Goal: Task Accomplishment & Management: Use online tool/utility

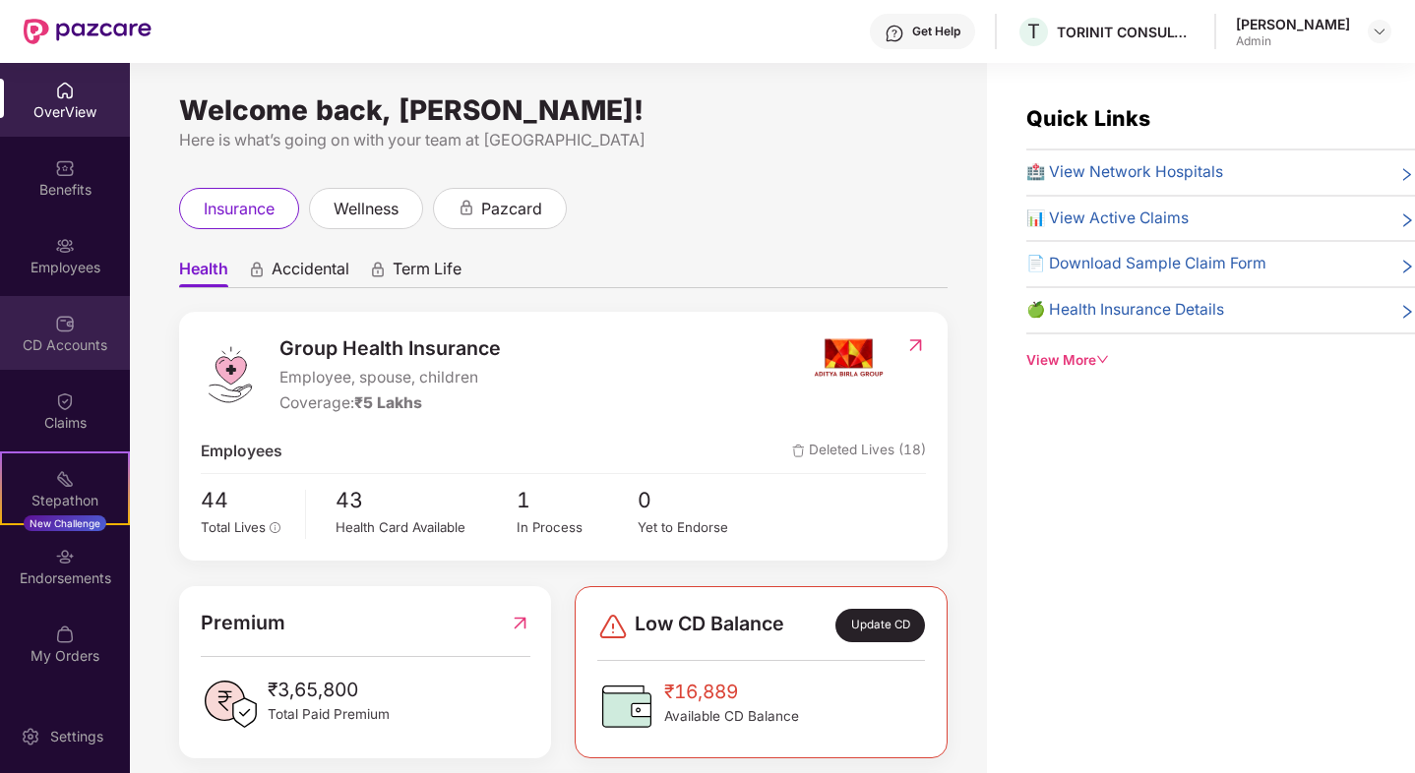
click at [73, 333] on img at bounding box center [65, 324] width 20 height 20
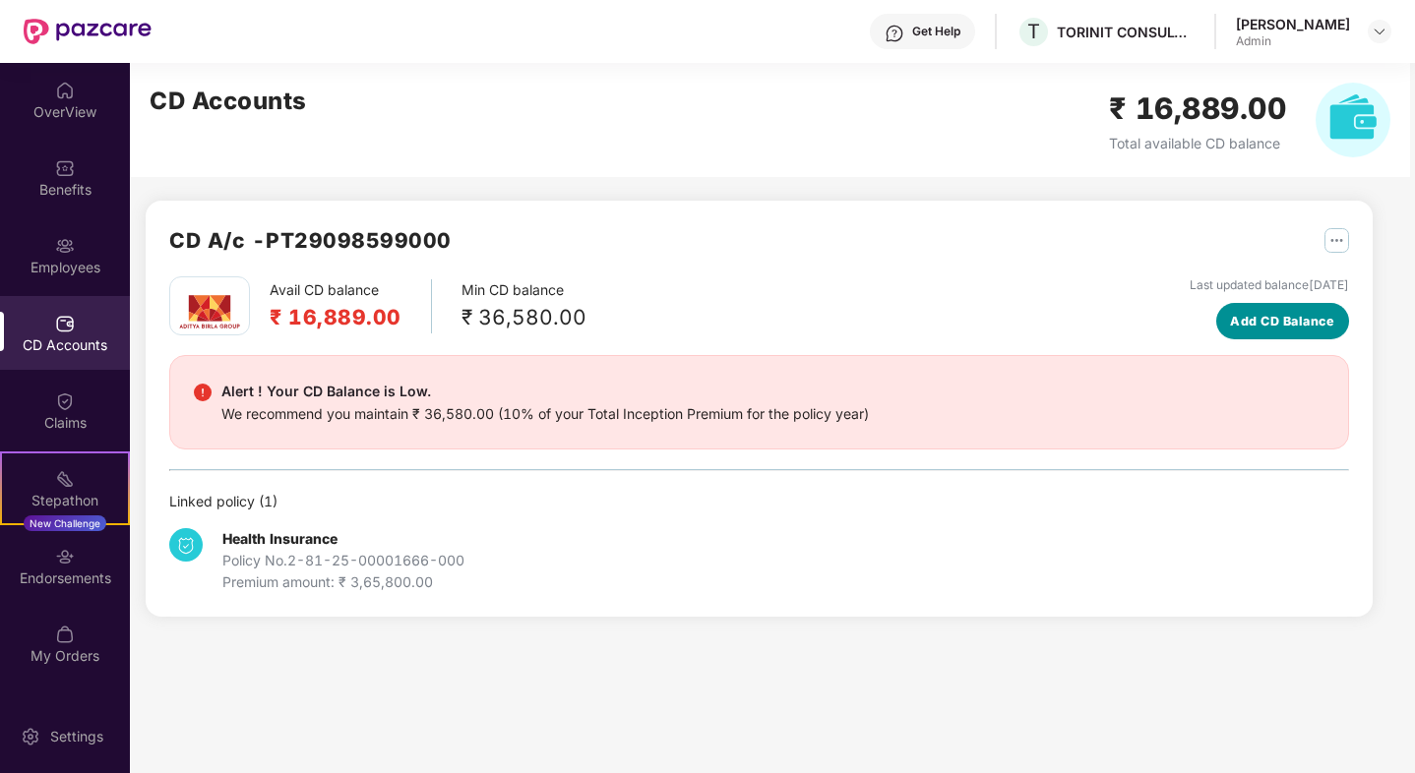
click at [1296, 324] on span "Add CD Balance" at bounding box center [1282, 322] width 104 height 20
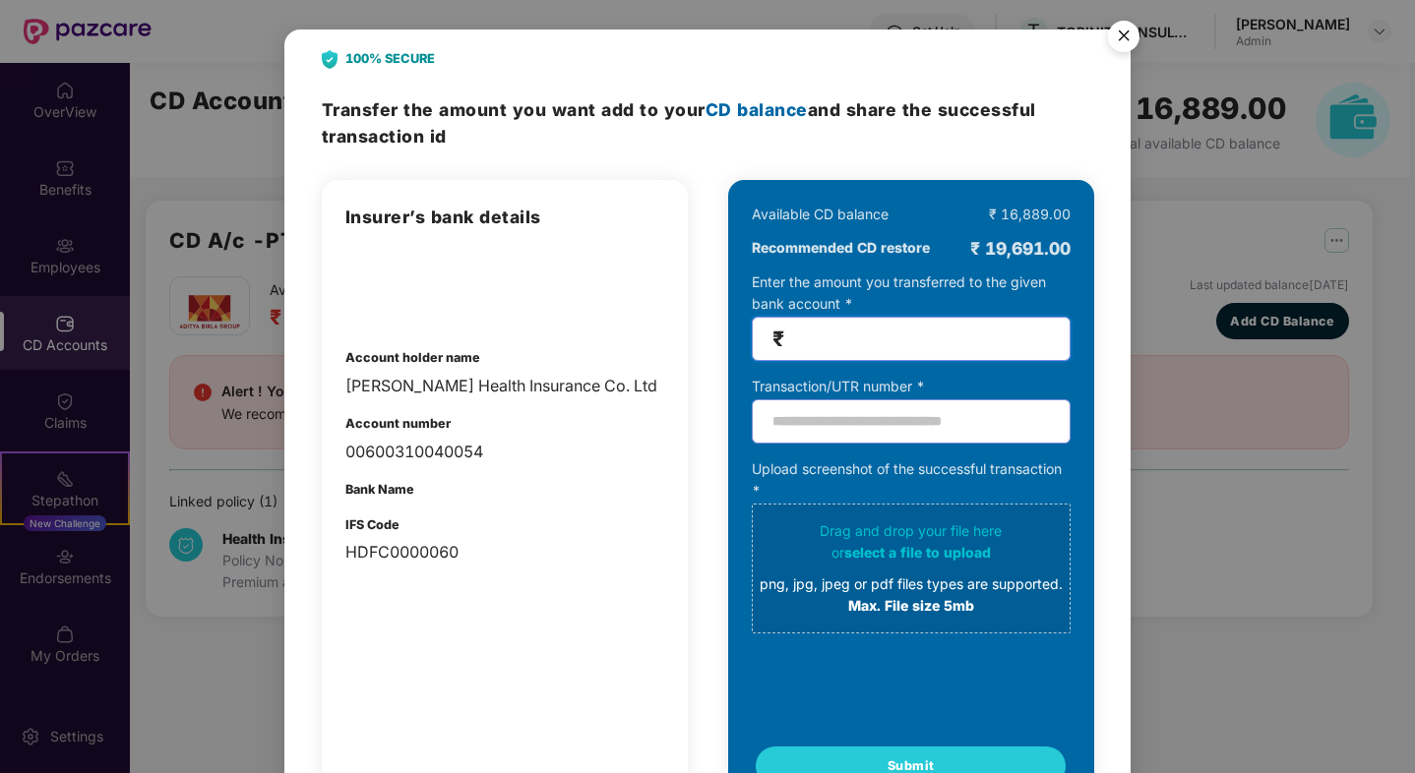
click at [872, 343] on input "number" at bounding box center [919, 339] width 262 height 23
type input "*****"
click at [800, 419] on input "text" at bounding box center [911, 421] width 319 height 44
type input "*"
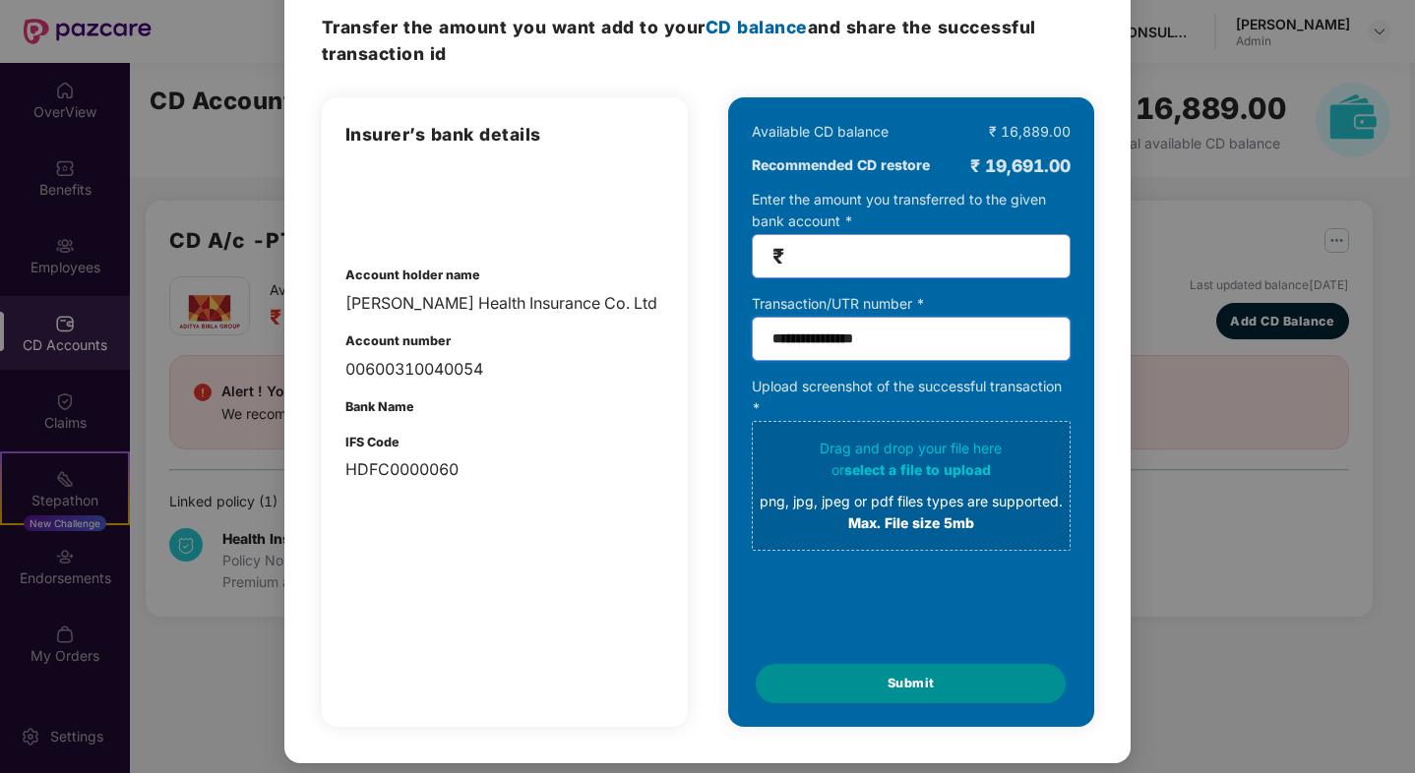
type input "**********"
click at [882, 682] on button "Submit" at bounding box center [911, 683] width 310 height 39
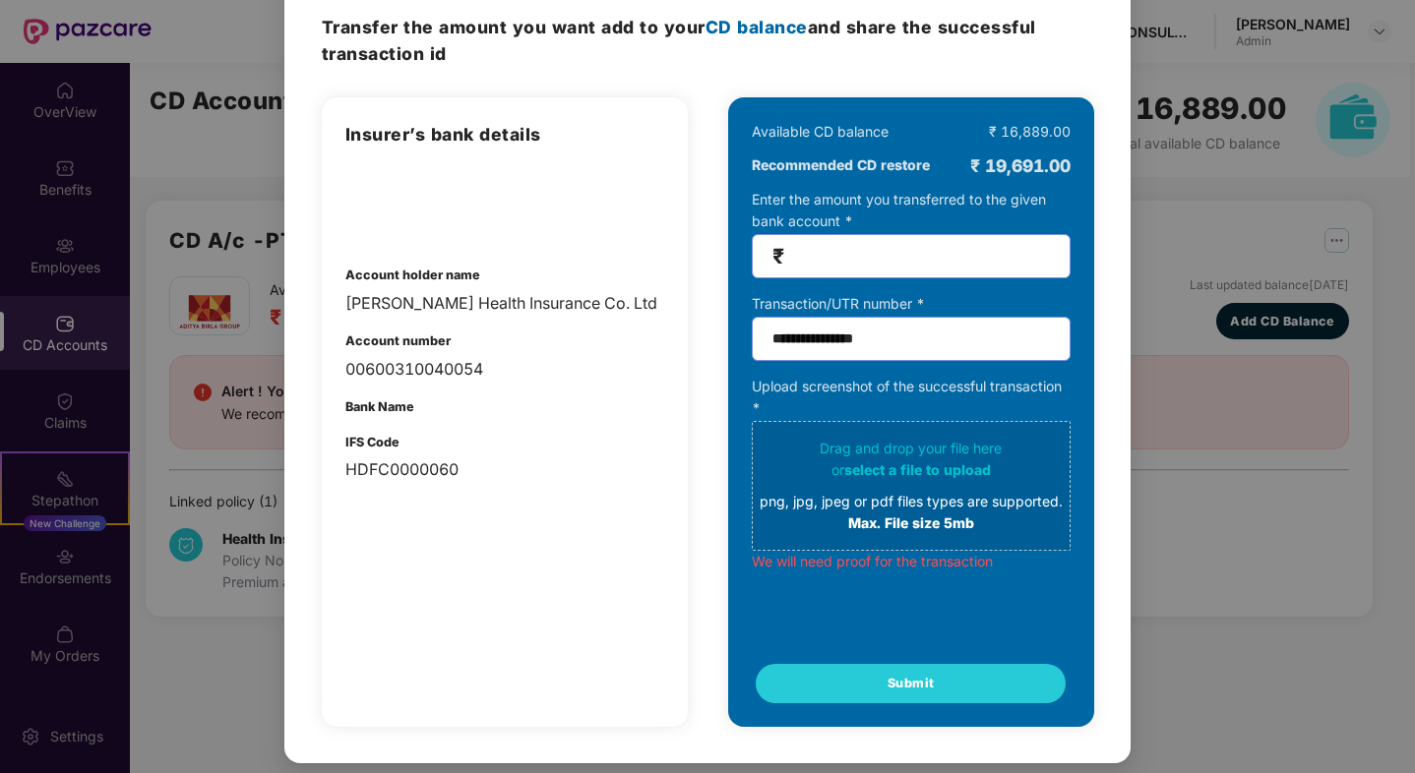
click at [923, 492] on div "png, jpg, jpeg or pdf files types are supported." at bounding box center [911, 502] width 303 height 22
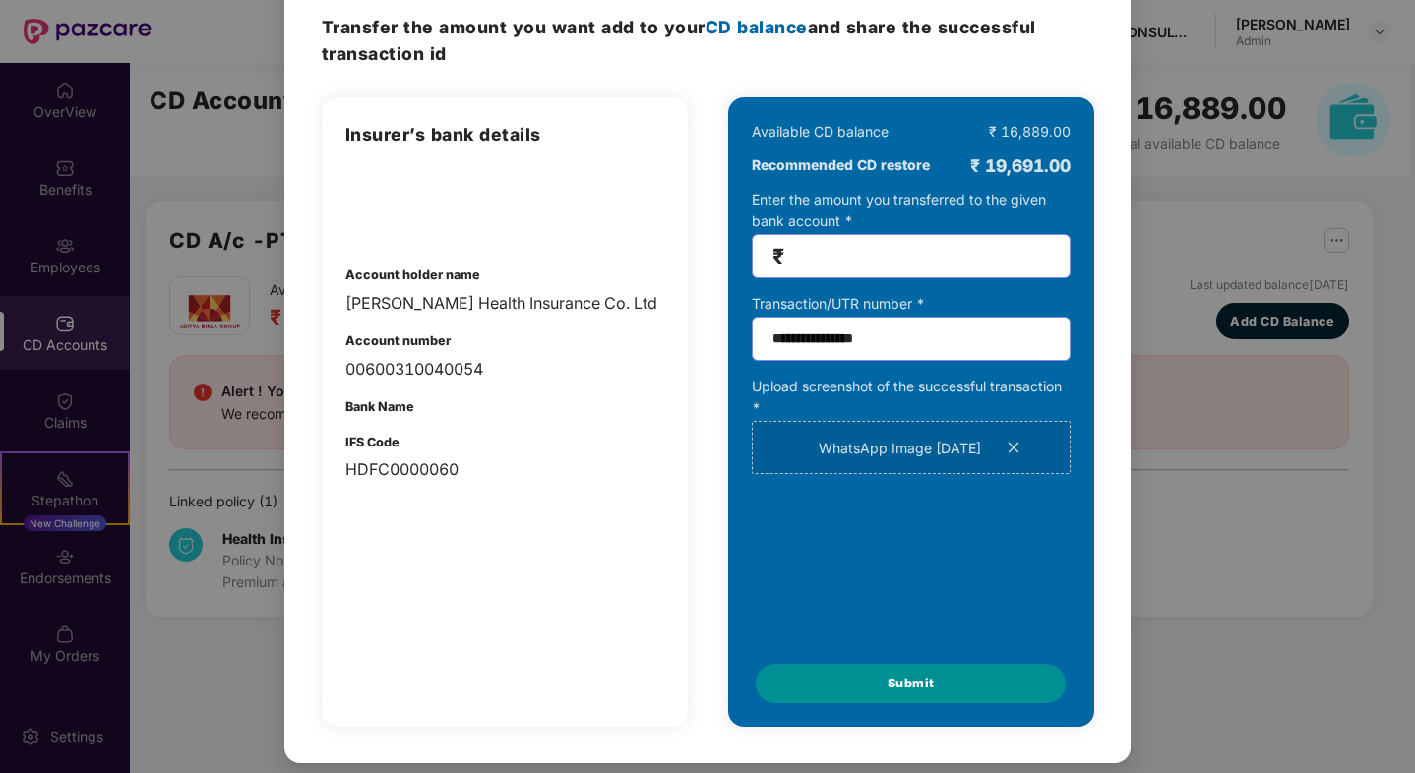
click at [938, 690] on button "Submit" at bounding box center [911, 683] width 310 height 39
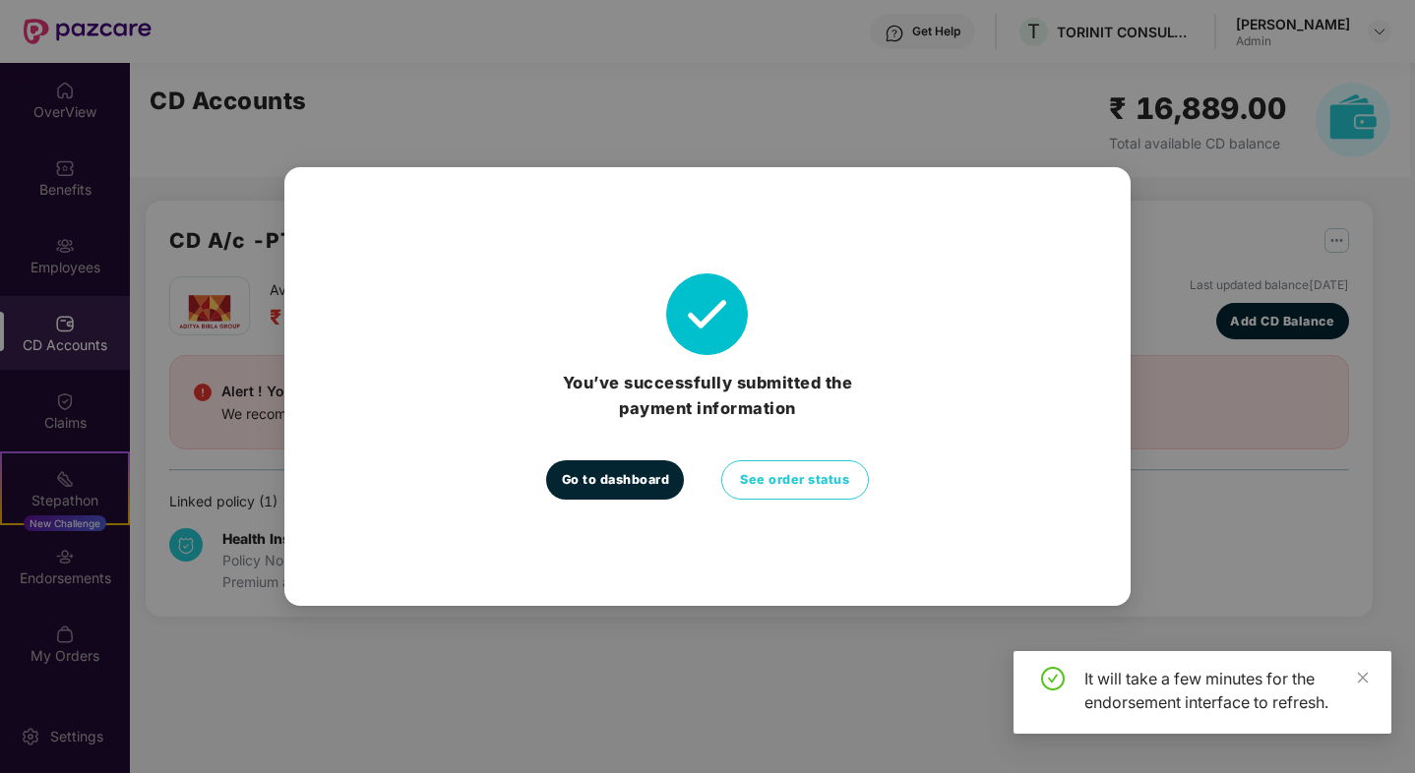
click at [647, 485] on span "Go to dashboard" at bounding box center [616, 480] width 108 height 20
